Goal: Browse casually: Explore the website without a specific task or goal

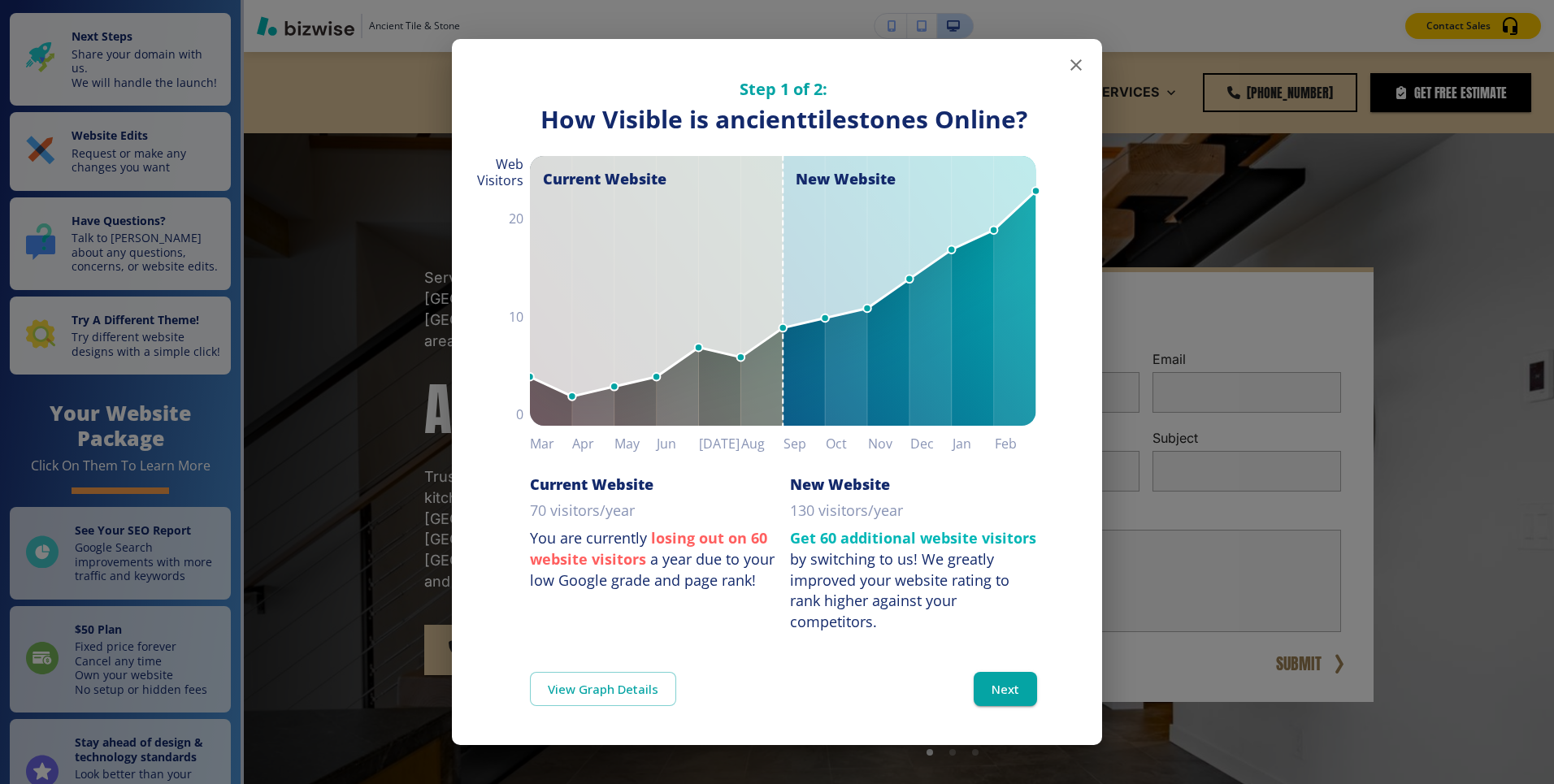
click at [1075, 66] on icon "button" at bounding box center [1076, 65] width 11 height 11
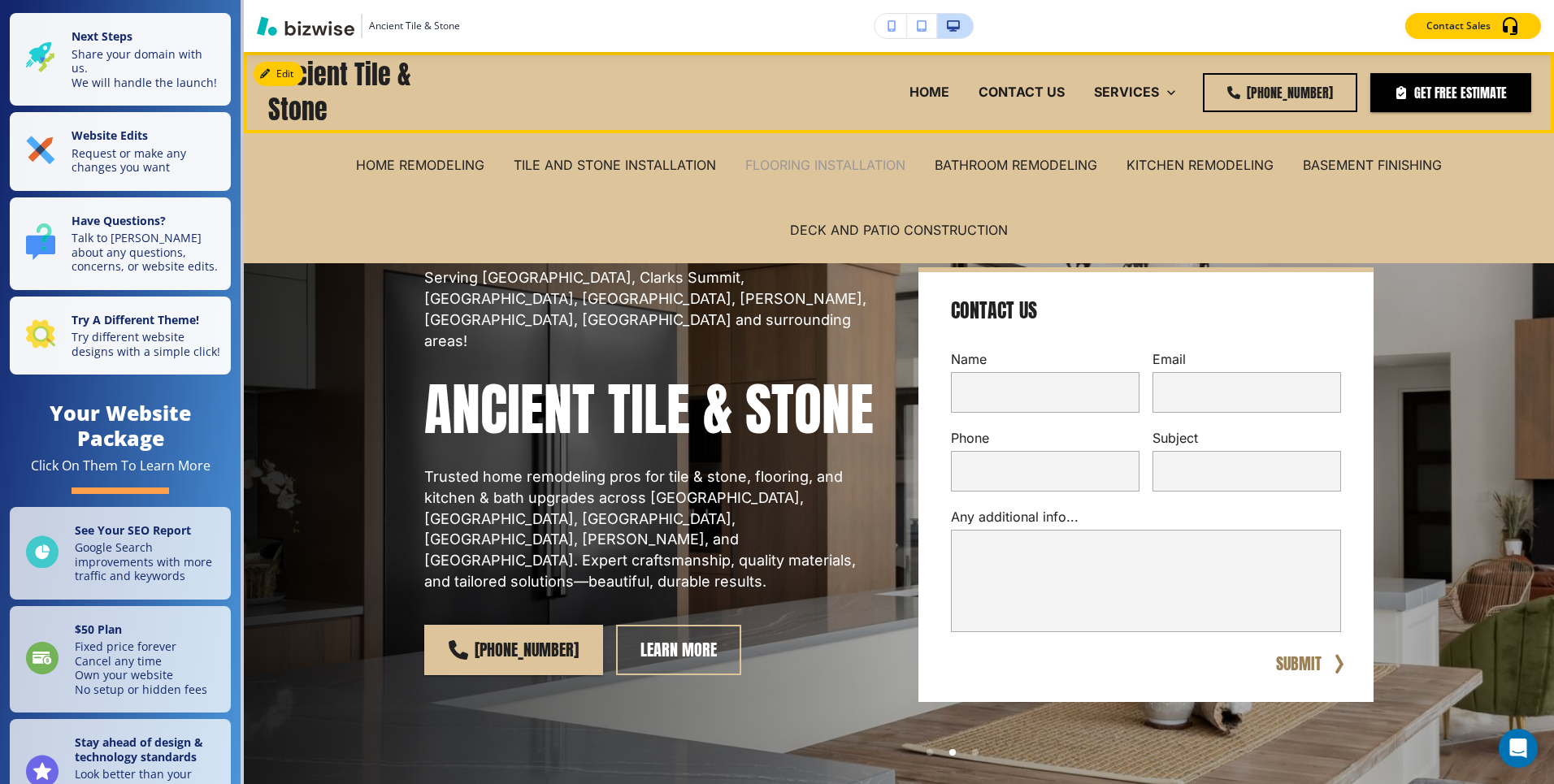
click at [836, 163] on p "FLOORING INSTALLATION" at bounding box center [825, 165] width 160 height 19
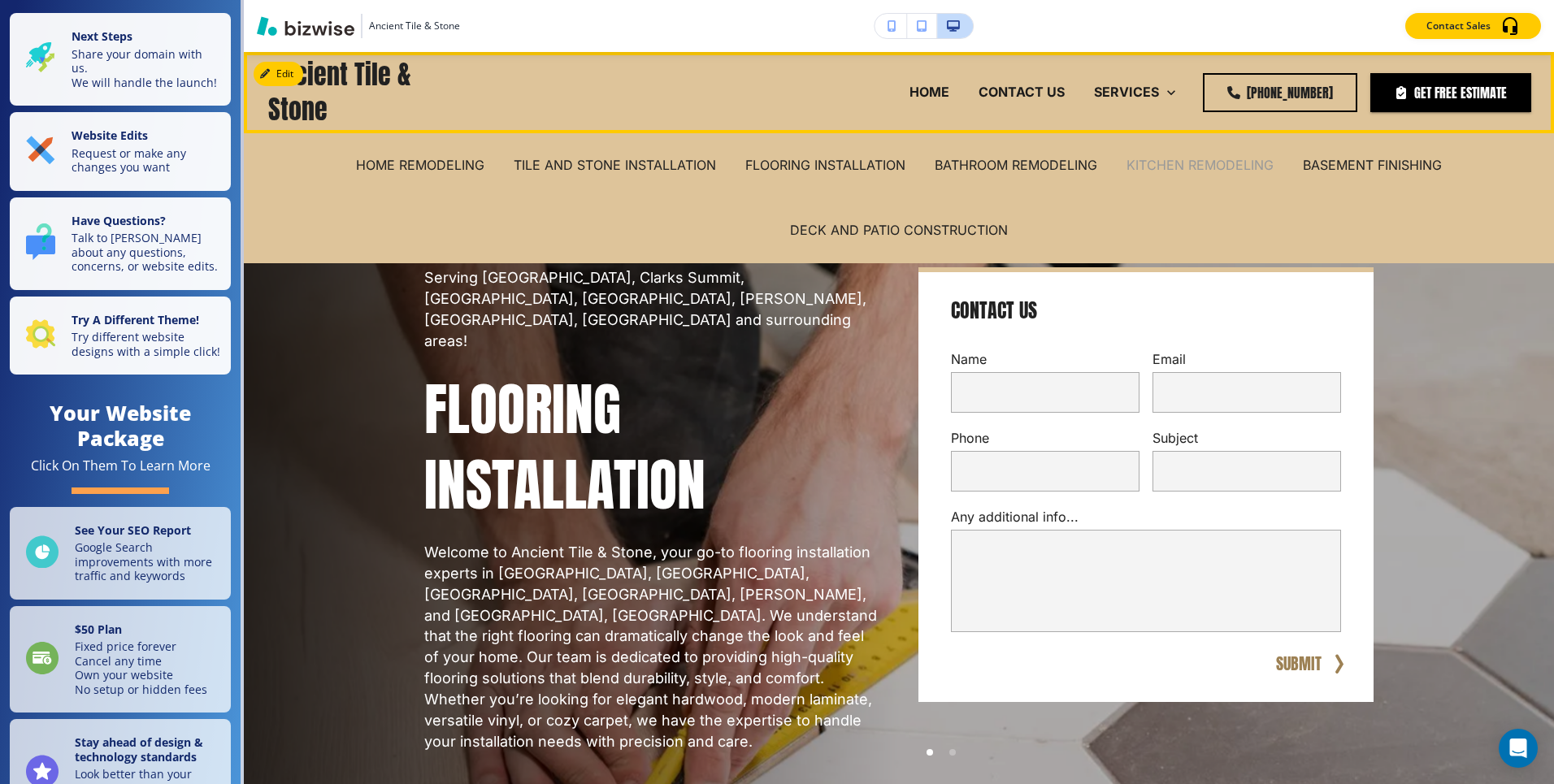
click at [1172, 161] on p "KITCHEN REMODELING" at bounding box center [1199, 165] width 147 height 19
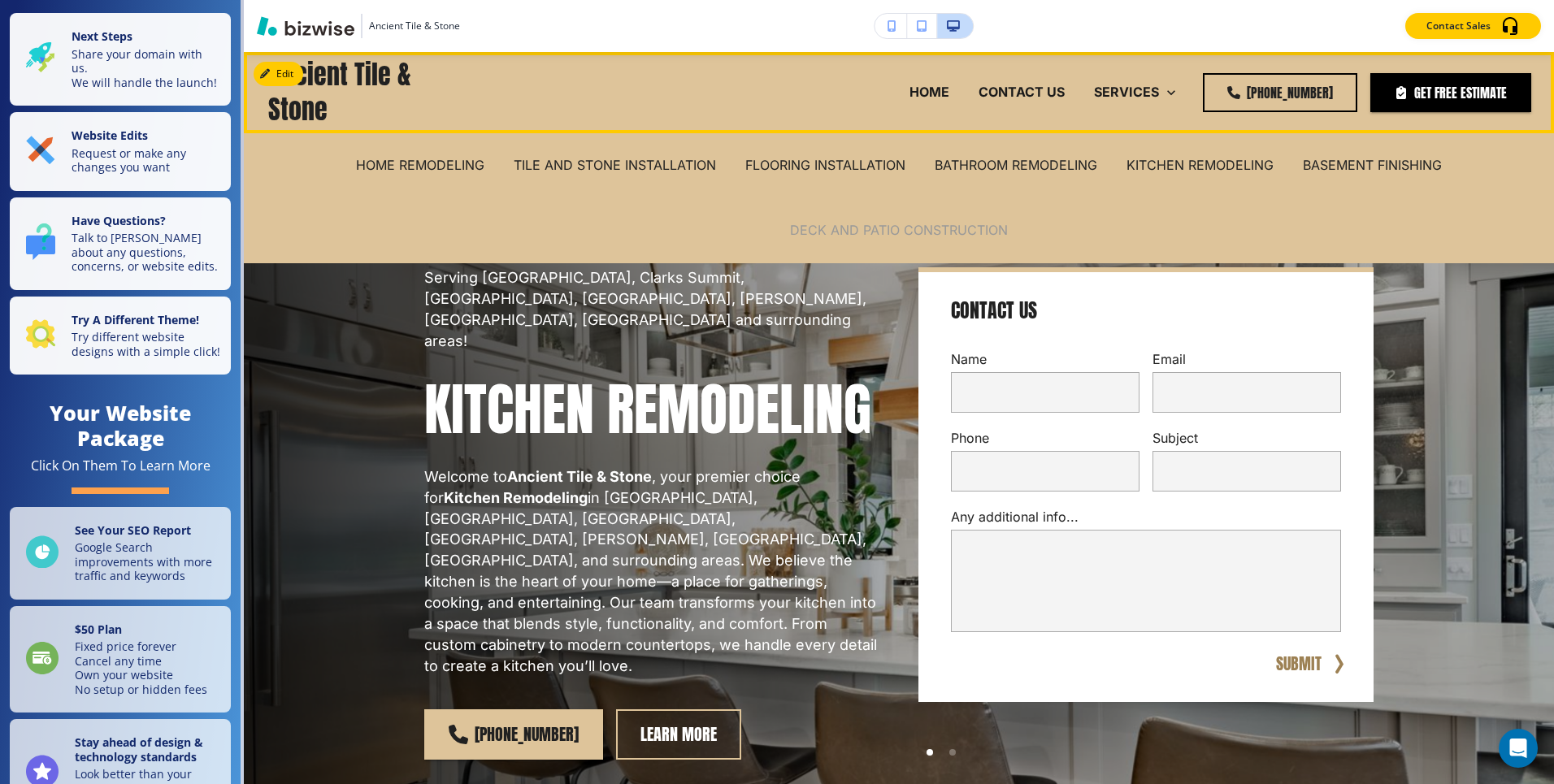
click at [858, 228] on p "DECK AND PATIO CONSTRUCTION" at bounding box center [899, 230] width 218 height 19
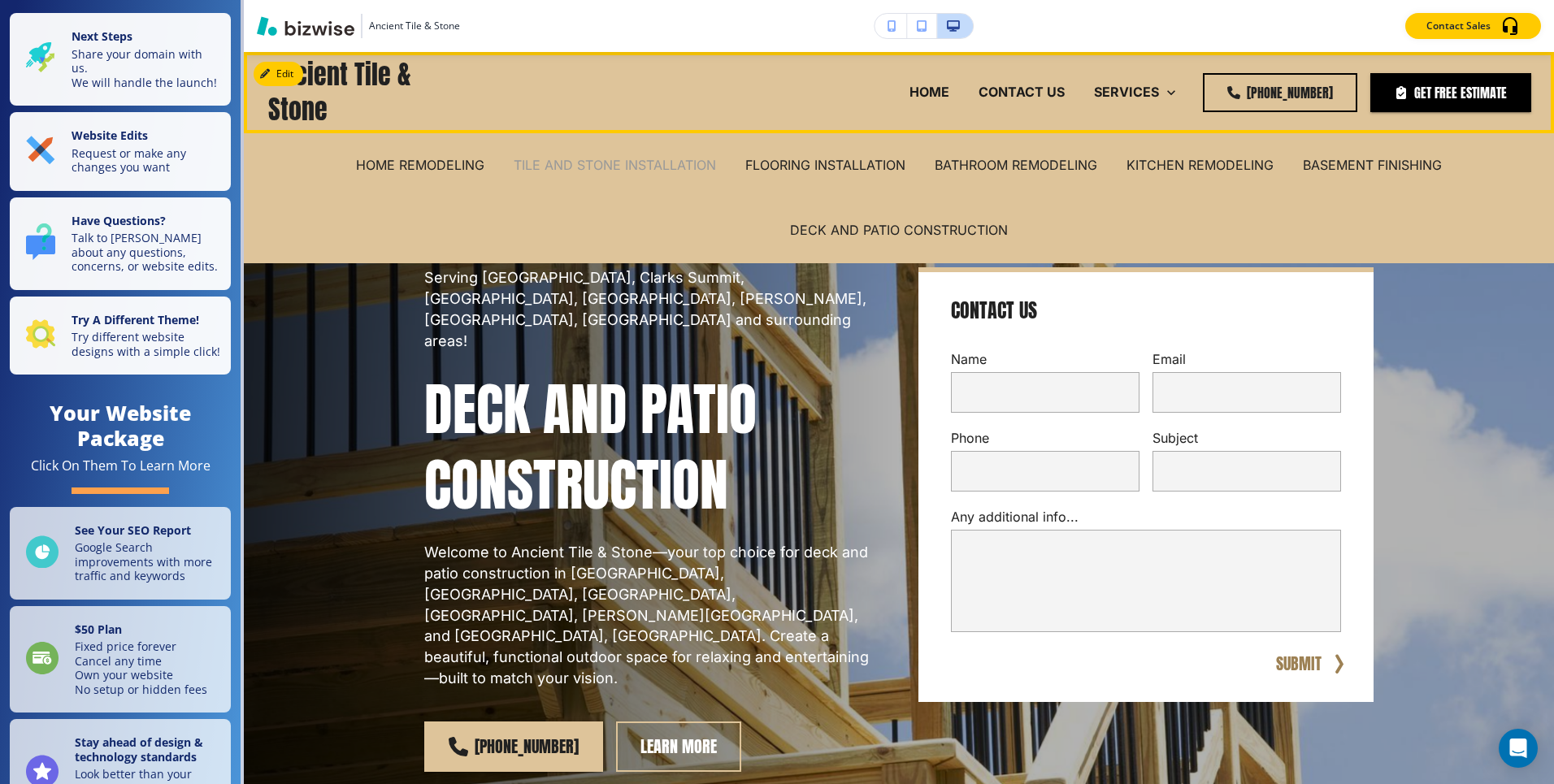
click at [657, 169] on p "TILE AND STONE INSTALLATION" at bounding box center [615, 165] width 202 height 19
